Goal: Task Accomplishment & Management: Manage account settings

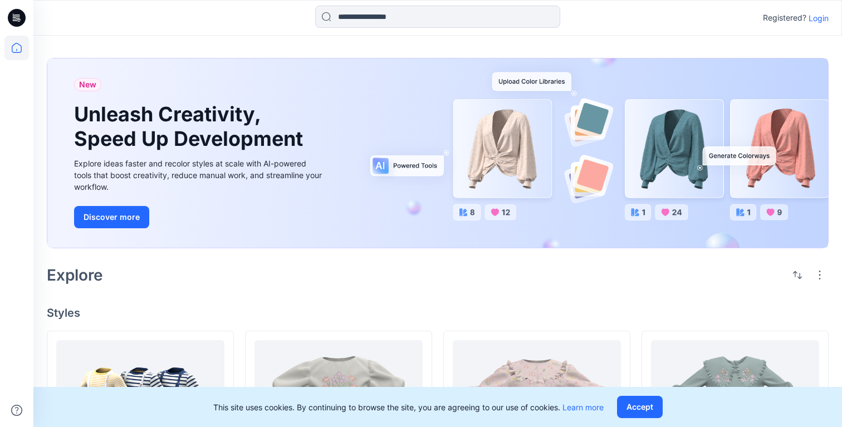
click at [821, 24] on div "Registered? Login" at bounding box center [437, 18] width 808 height 24
click at [821, 17] on p "Login" at bounding box center [818, 18] width 20 height 12
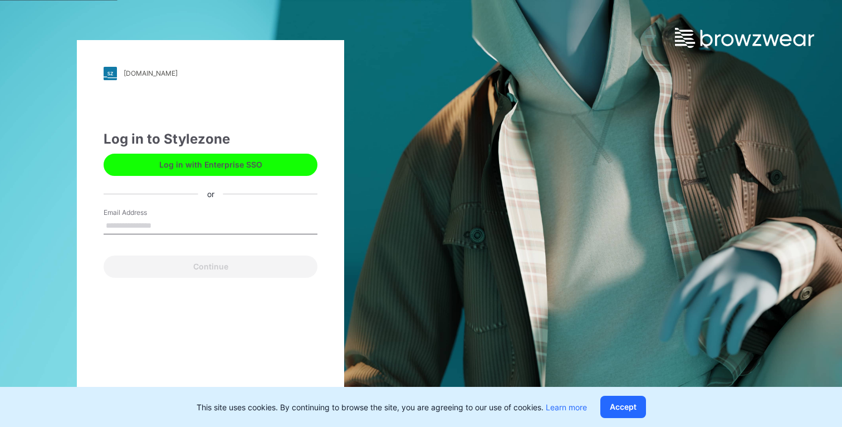
click at [243, 163] on button "Log in with Enterprise SSO" at bounding box center [211, 165] width 214 height 22
